Goal: Information Seeking & Learning: Learn about a topic

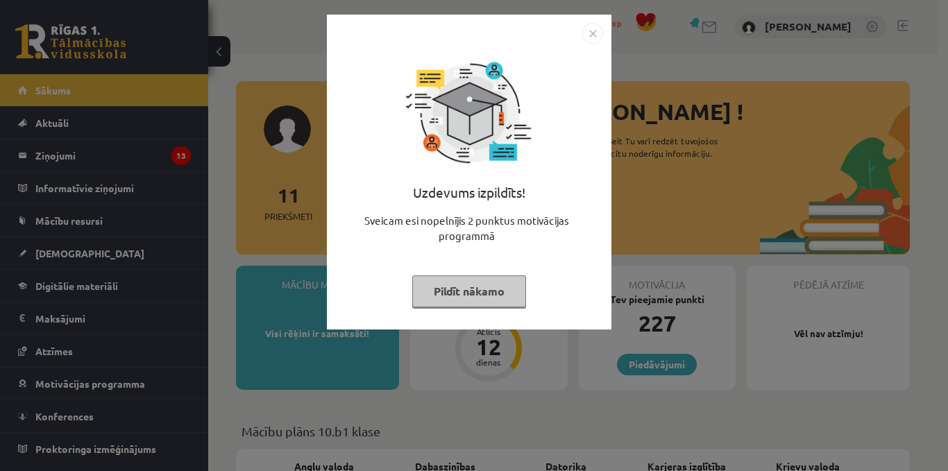
click at [464, 287] on button "Pildīt nākamo" at bounding box center [469, 292] width 114 height 32
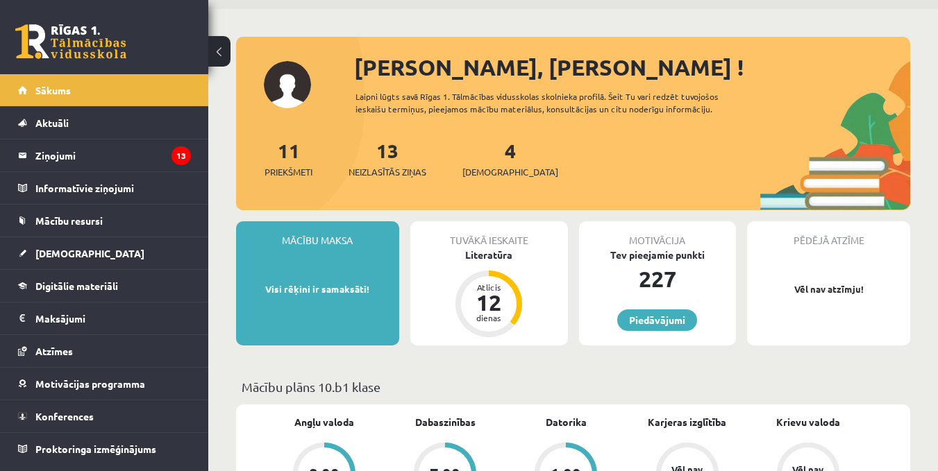
scroll to position [208, 0]
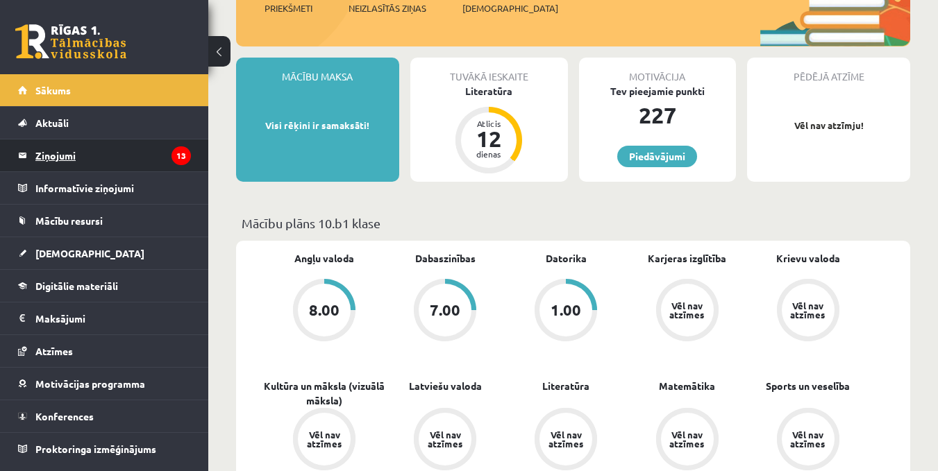
click at [68, 153] on legend "Ziņojumi 13" at bounding box center [113, 156] width 156 height 32
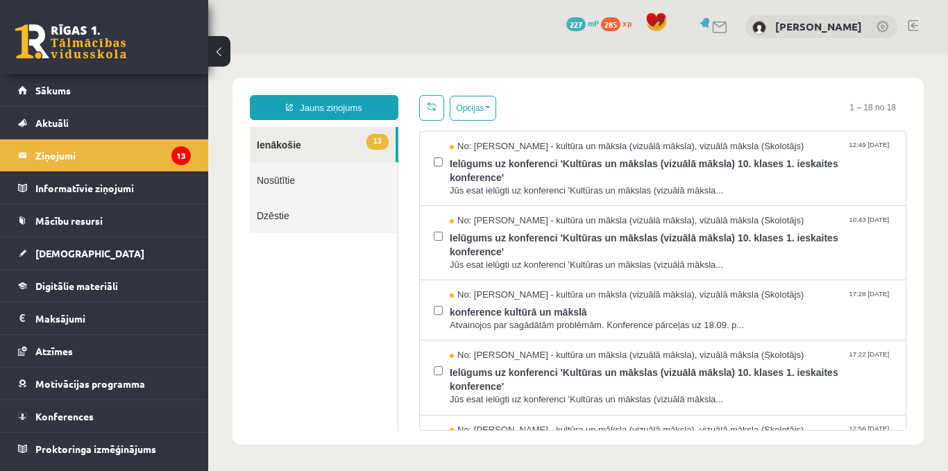
scroll to position [417, 0]
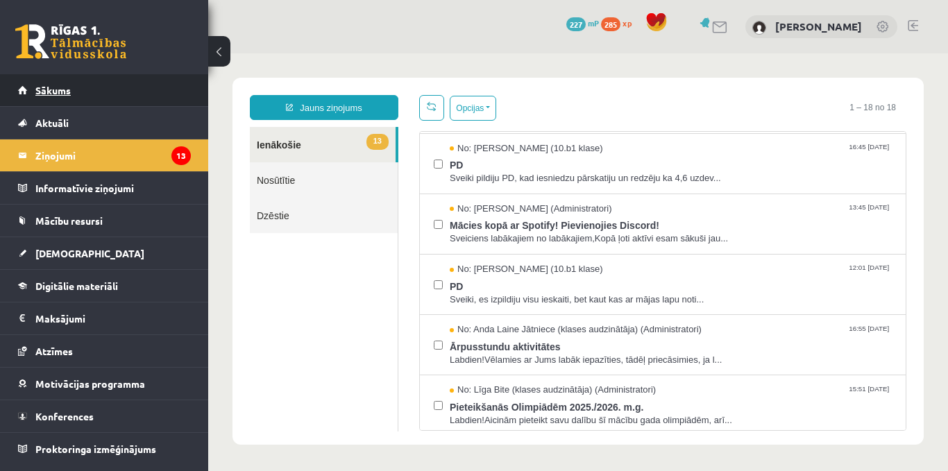
click at [64, 89] on span "Sākums" at bounding box center [52, 90] width 35 height 12
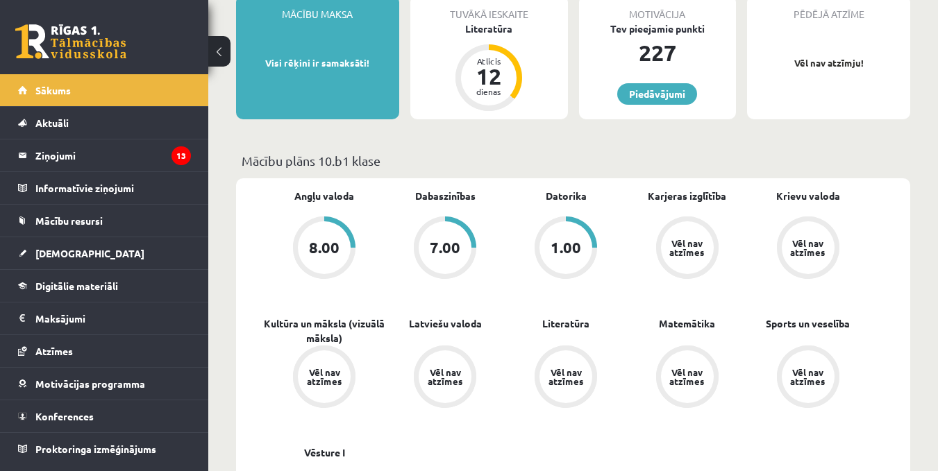
scroll to position [208, 0]
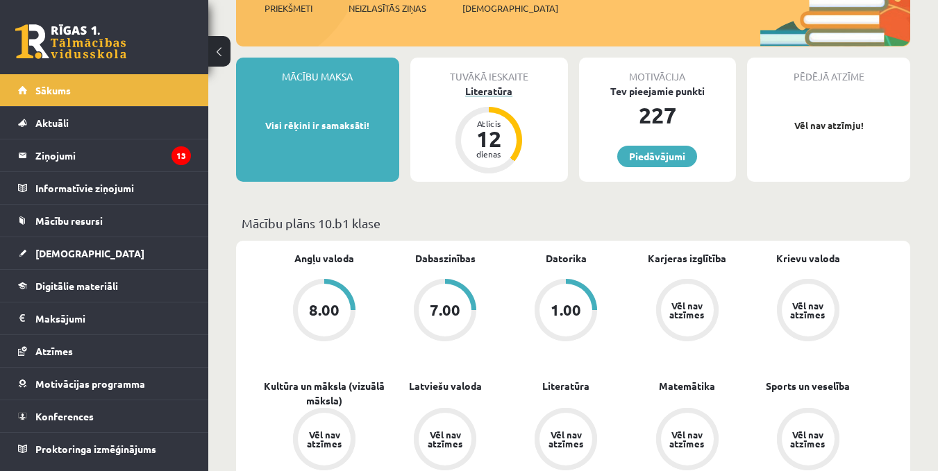
click at [512, 94] on div "Literatūra" at bounding box center [489, 91] width 158 height 15
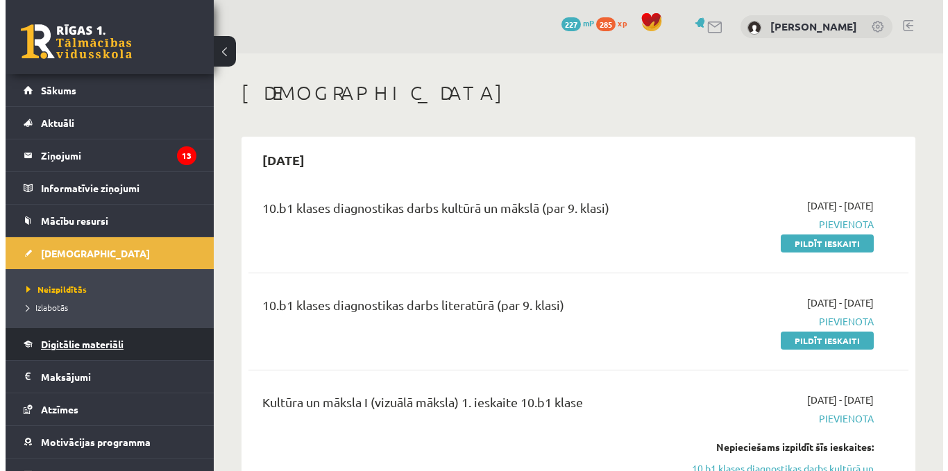
scroll to position [52, 0]
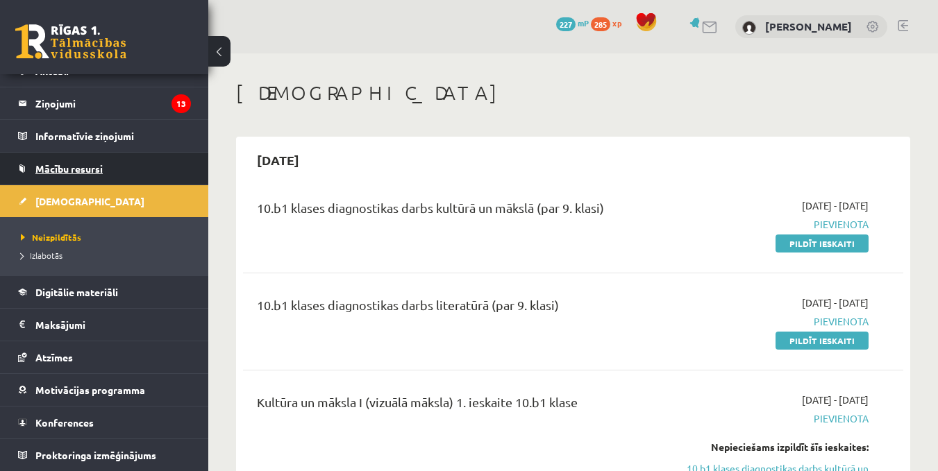
click at [73, 166] on span "Mācību resursi" at bounding box center [68, 168] width 67 height 12
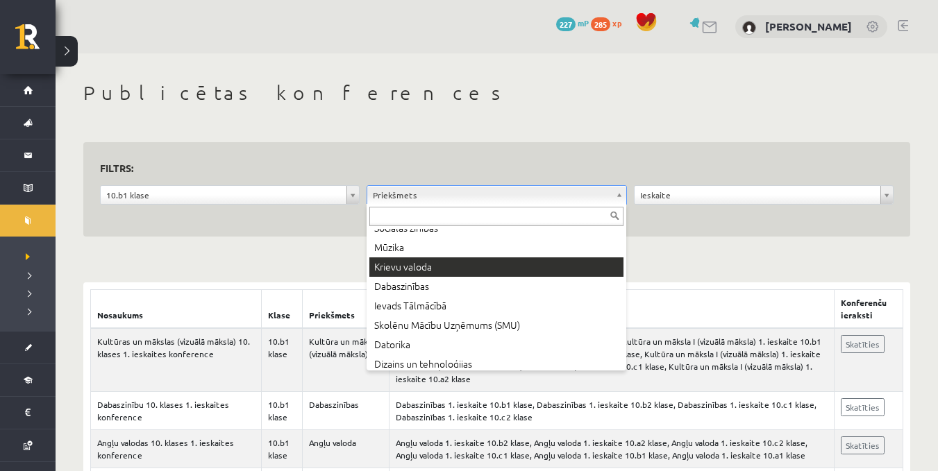
scroll to position [225, 0]
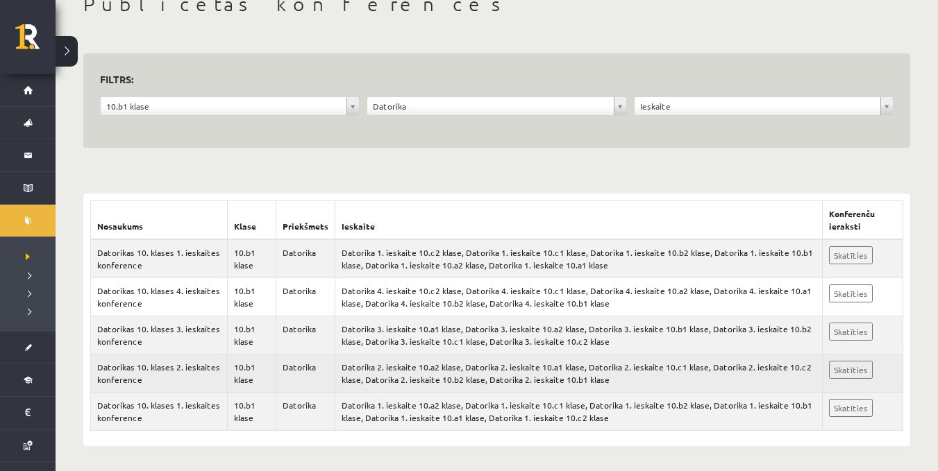
scroll to position [92, 0]
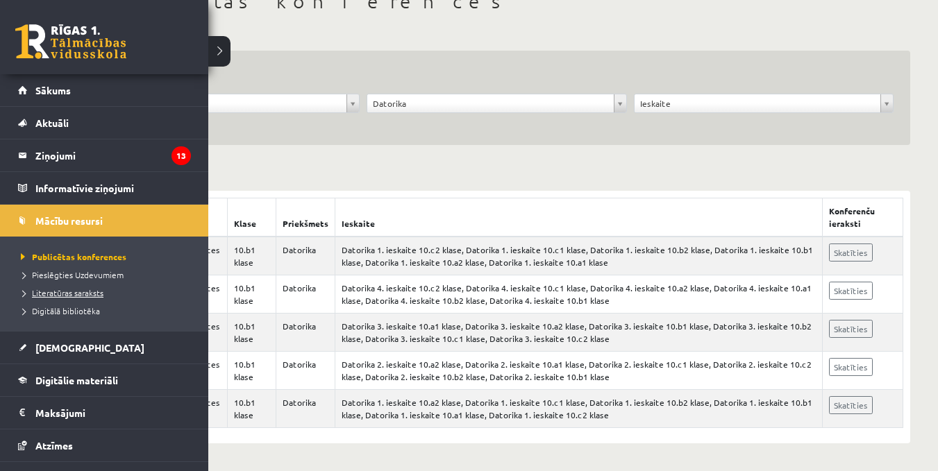
click at [88, 291] on span "Literatūras saraksts" at bounding box center [60, 292] width 86 height 11
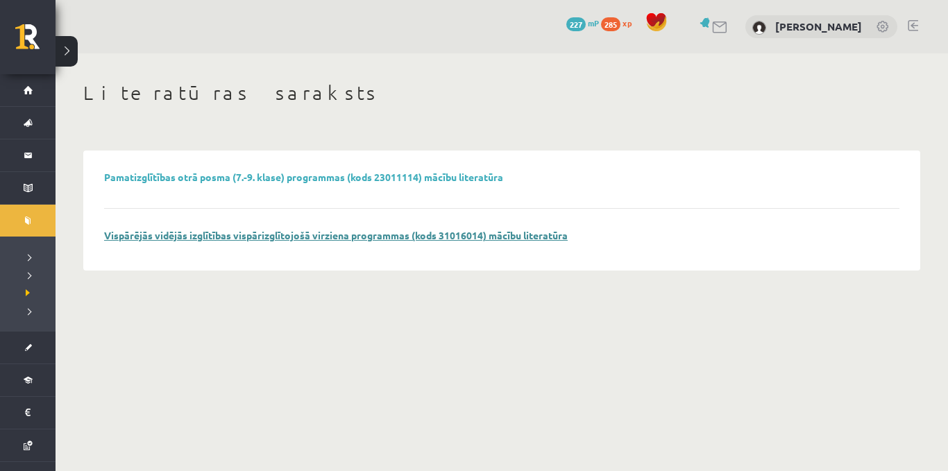
click at [285, 233] on link "Vispārējās vidējās izglītības vispārizglītojošā virziena programmas (kods 31016…" at bounding box center [336, 235] width 464 height 12
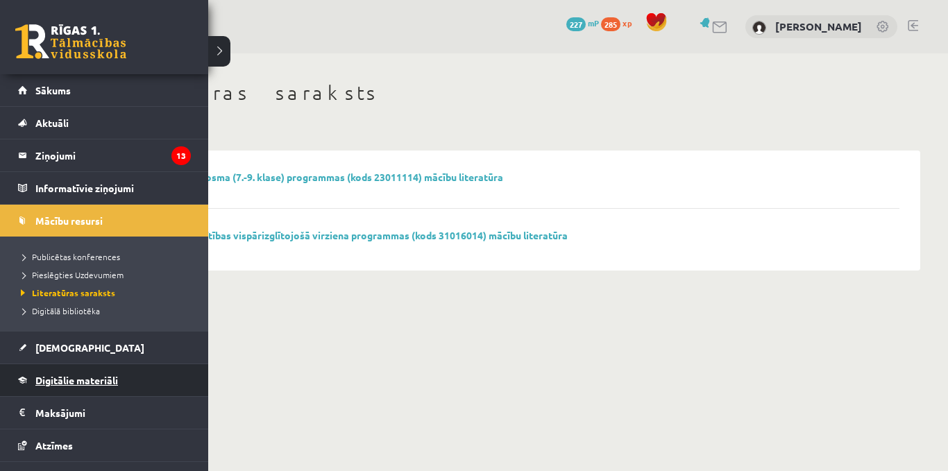
click at [54, 377] on span "Digitālie materiāli" at bounding box center [76, 380] width 83 height 12
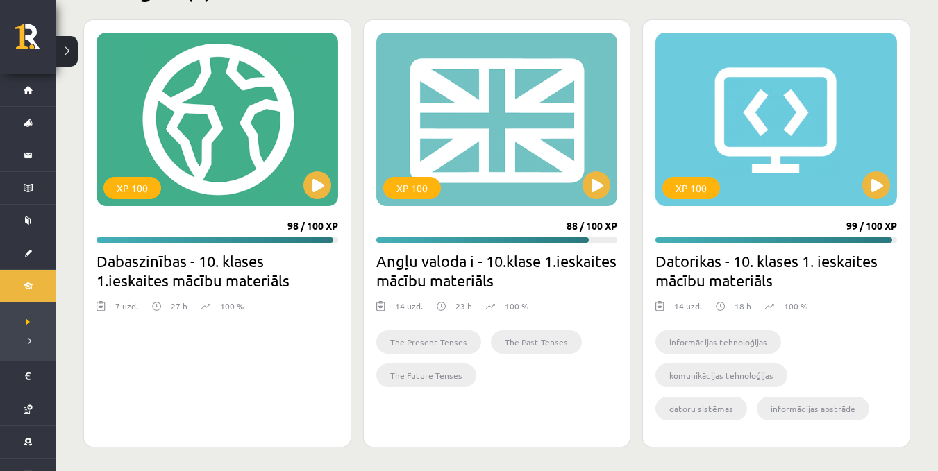
scroll to position [907, 0]
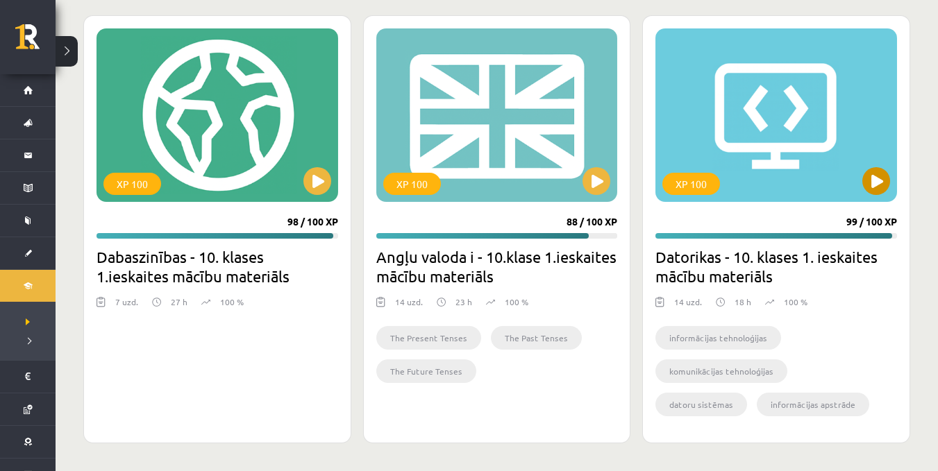
click at [777, 112] on div "XP 100" at bounding box center [776, 115] width 242 height 174
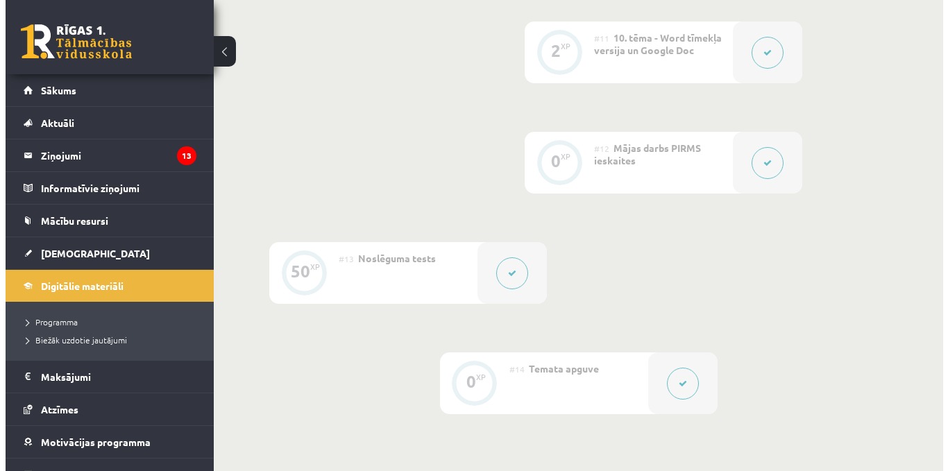
scroll to position [1517, 0]
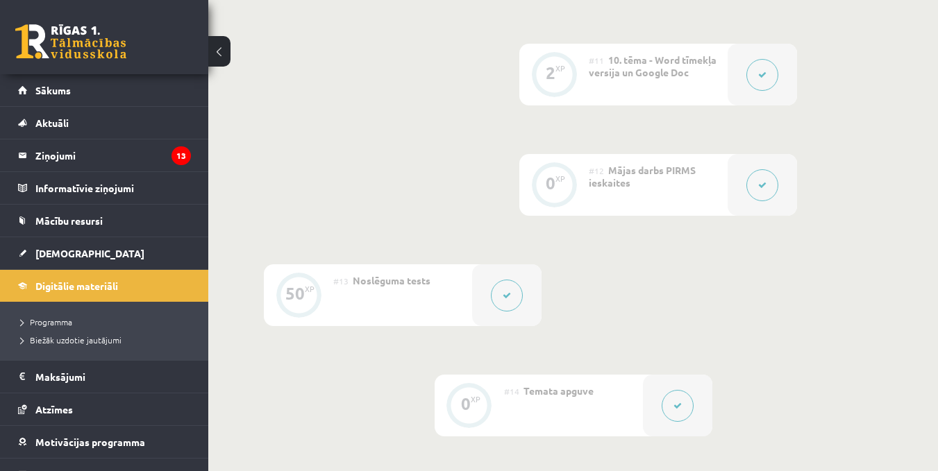
click at [760, 181] on icon at bounding box center [762, 185] width 8 height 8
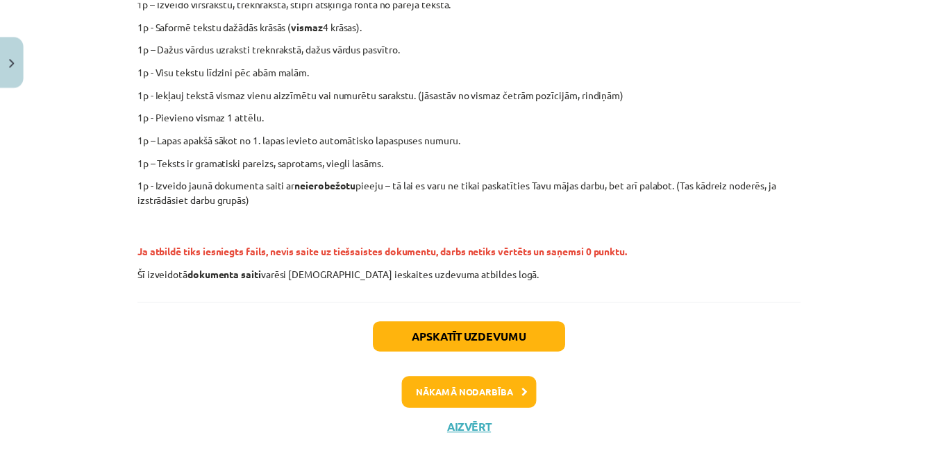
scroll to position [380, 0]
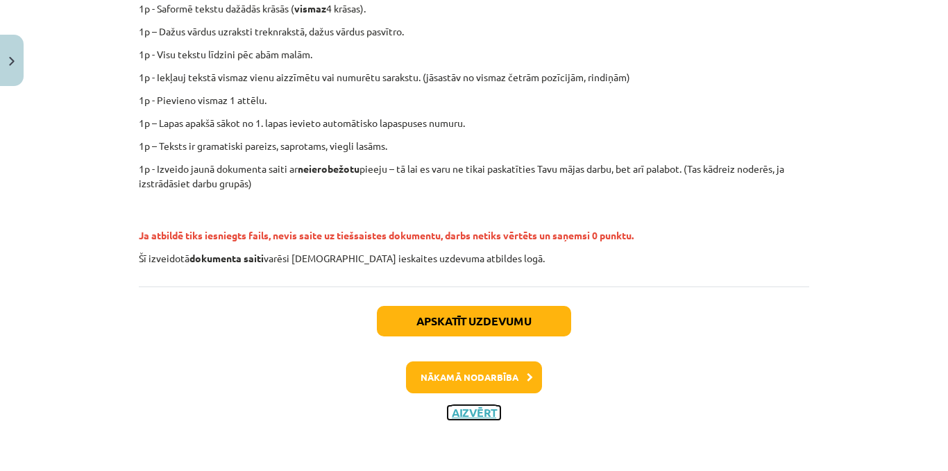
click at [465, 414] on button "Aizvērt" at bounding box center [474, 413] width 53 height 14
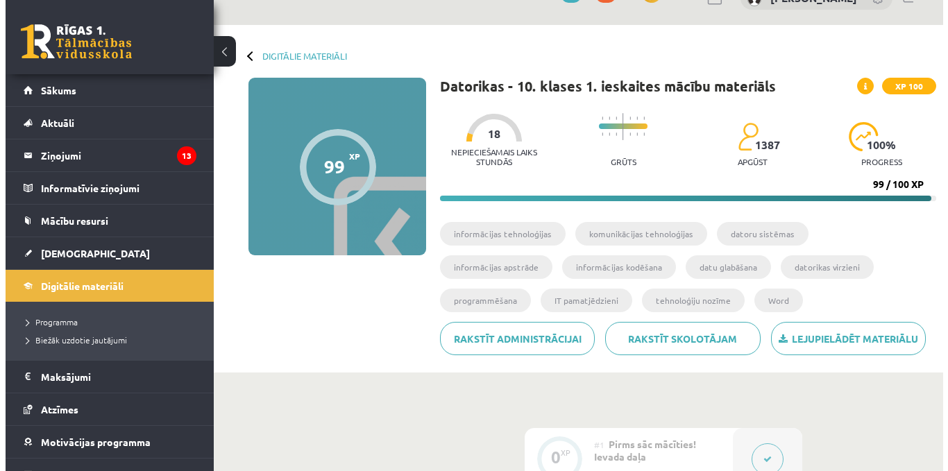
scroll to position [0, 0]
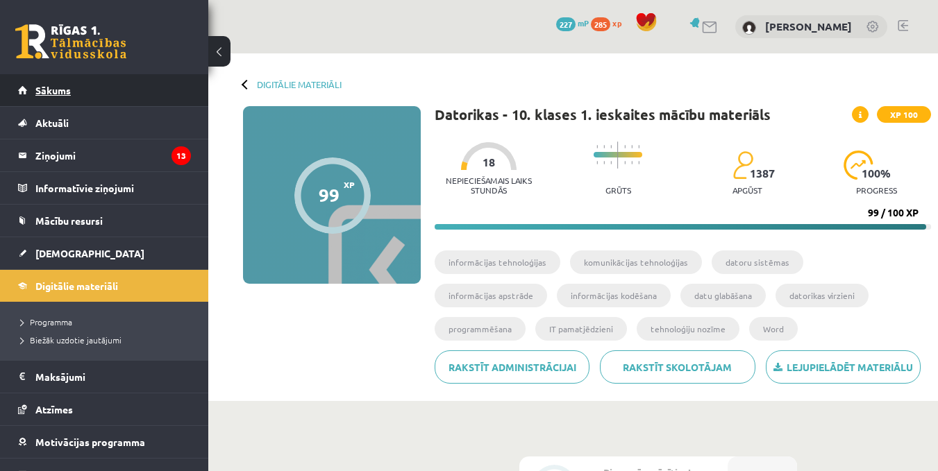
click at [45, 93] on span "Sākums" at bounding box center [52, 90] width 35 height 12
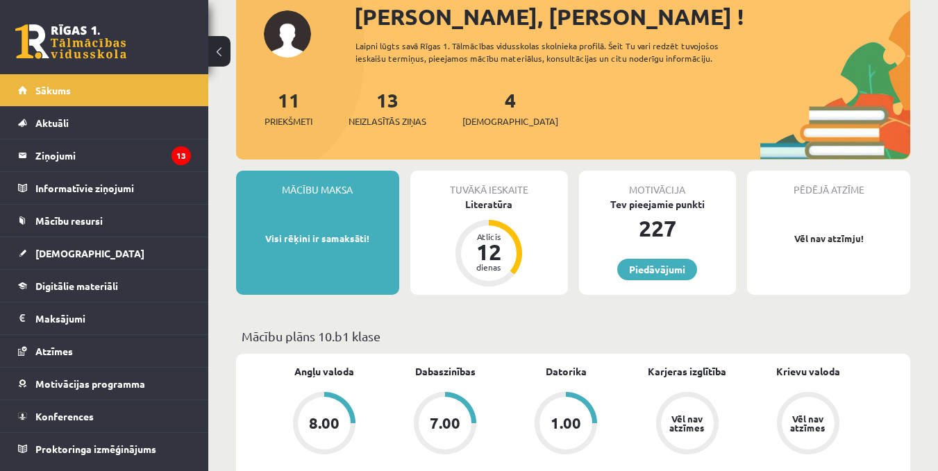
scroll to position [69, 0]
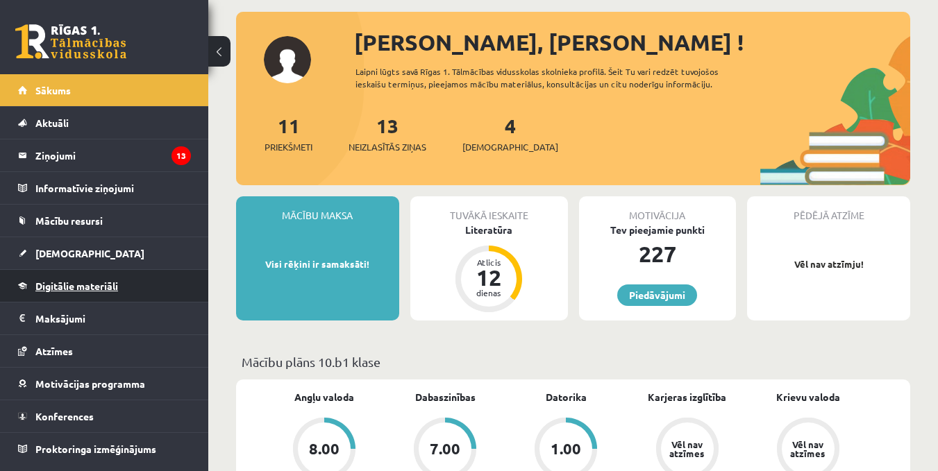
click at [89, 287] on span "Digitālie materiāli" at bounding box center [76, 286] width 83 height 12
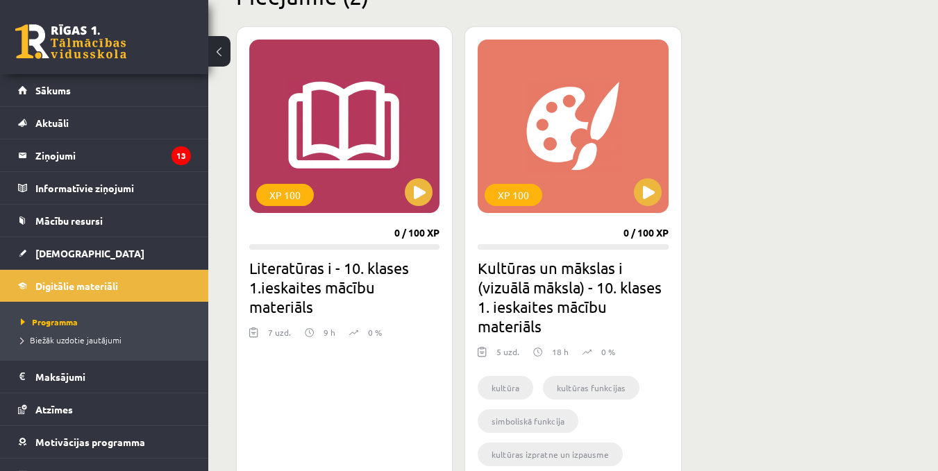
scroll to position [417, 0]
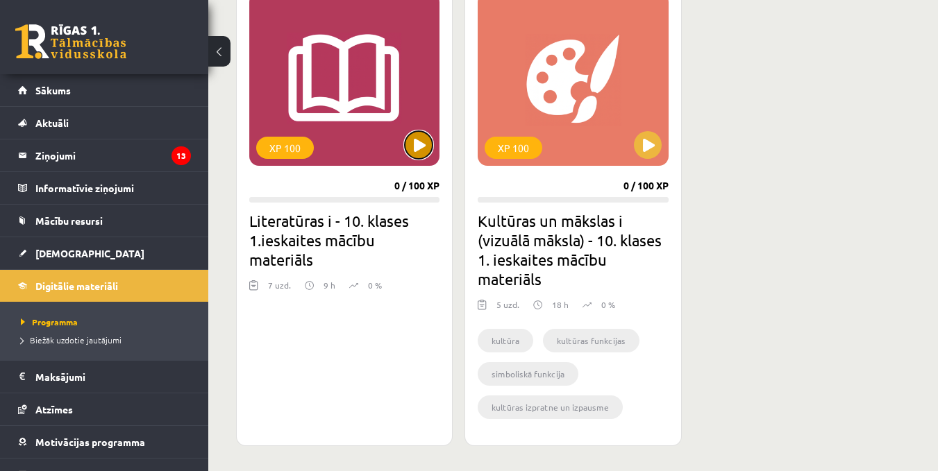
click at [417, 146] on button at bounding box center [419, 145] width 28 height 28
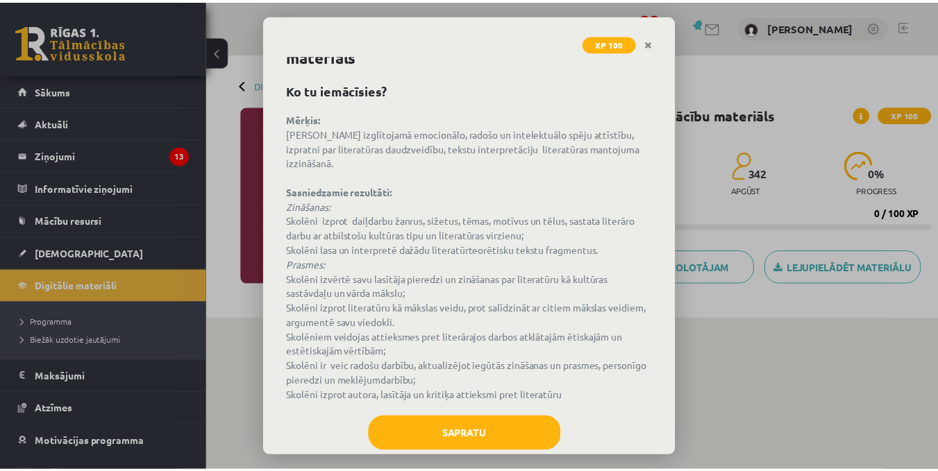
scroll to position [63, 0]
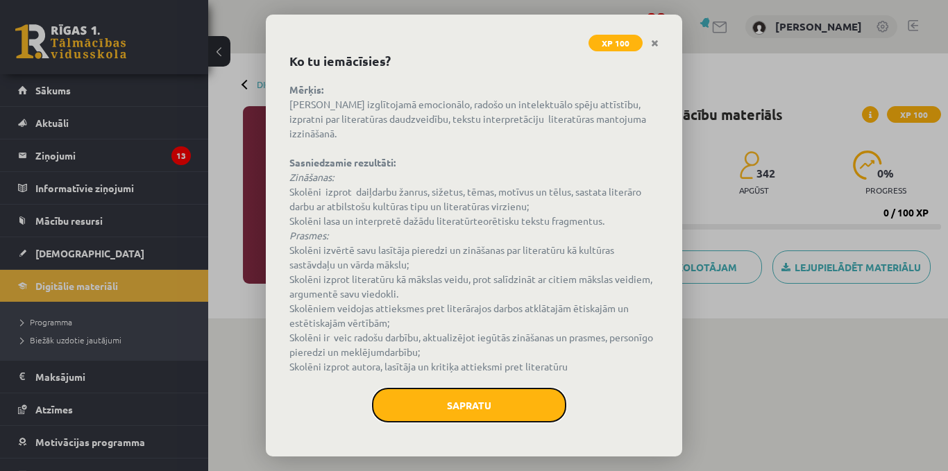
drag, startPoint x: 508, startPoint y: 406, endPoint x: 472, endPoint y: 378, distance: 45.5
click at [508, 406] on button "Sapratu" at bounding box center [469, 405] width 194 height 35
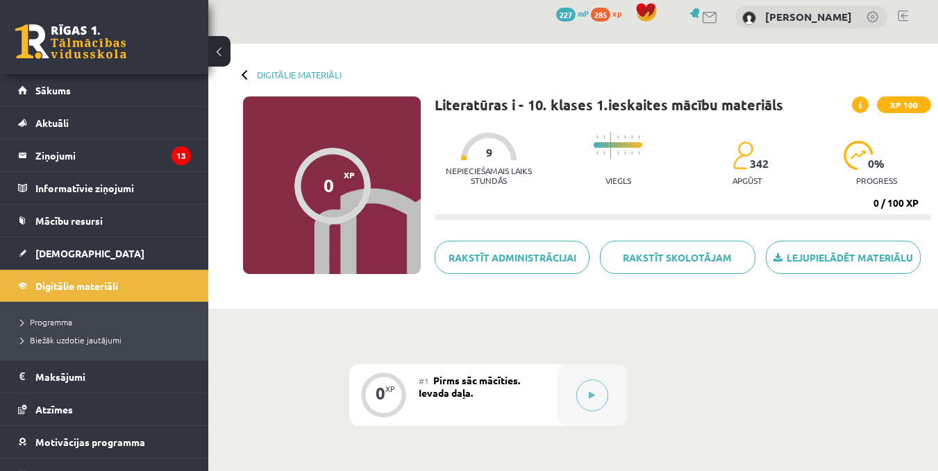
scroll to position [0, 0]
